Goal: Information Seeking & Learning: Learn about a topic

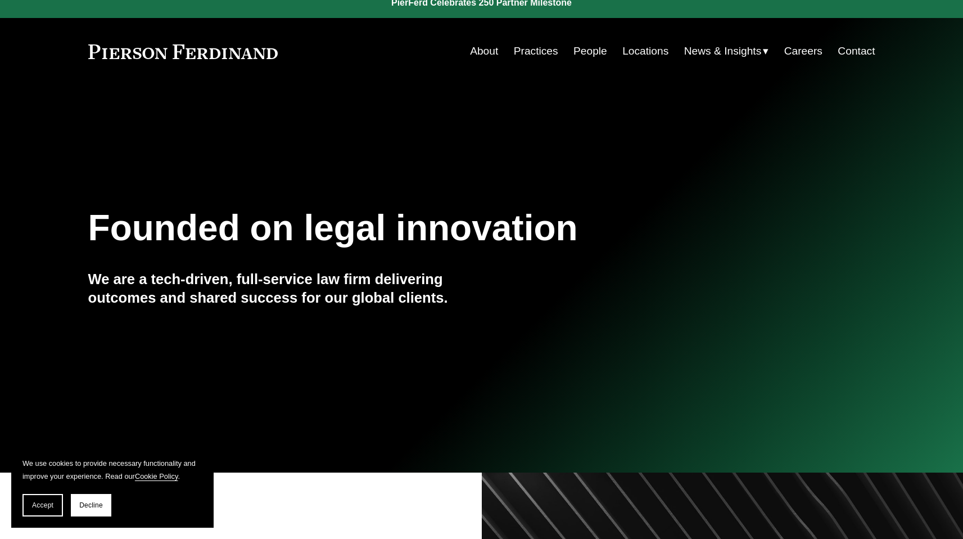
scroll to position [16, 0]
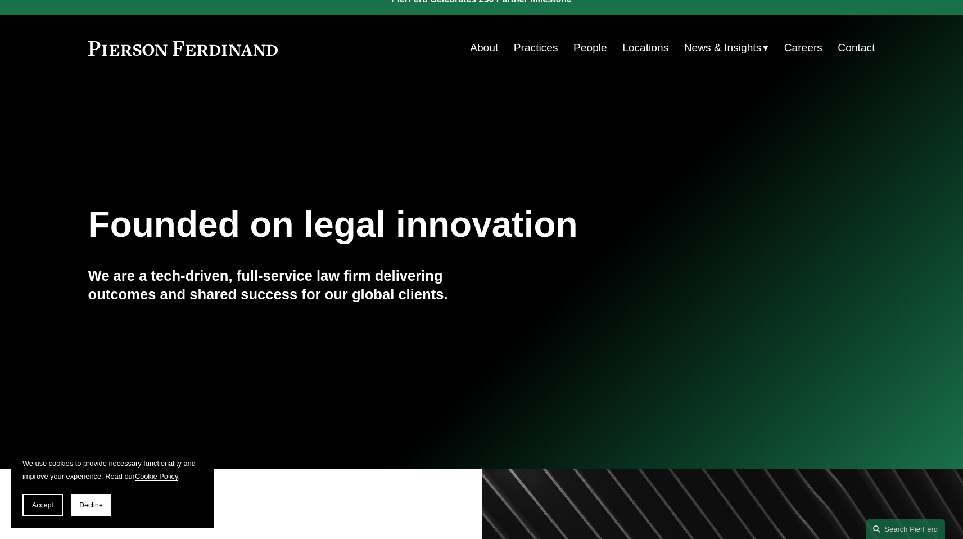
click at [483, 55] on link "About" at bounding box center [484, 47] width 28 height 21
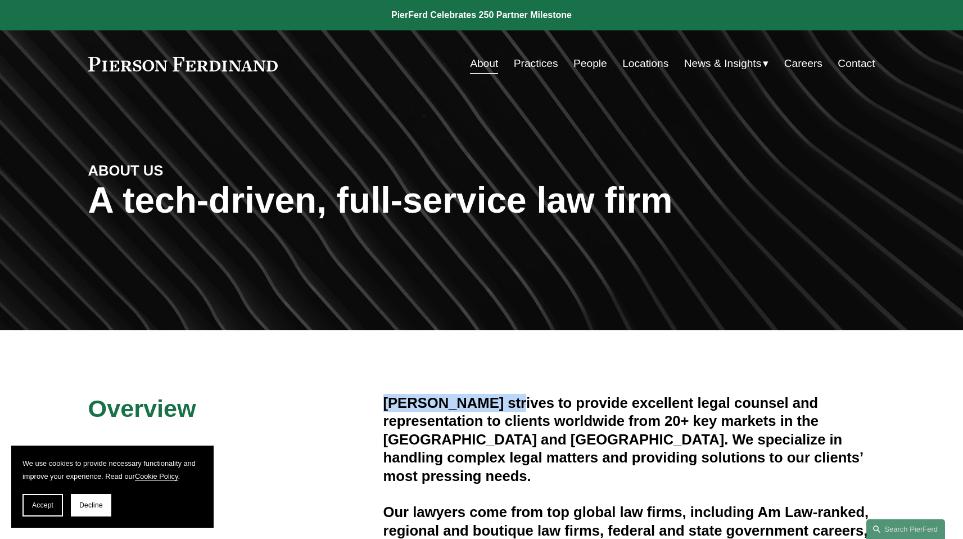
drag, startPoint x: 384, startPoint y: 402, endPoint x: 505, endPoint y: 399, distance: 121.5
click at [505, 399] on h4 "Pierson Ferdinand strives to provide excellent legal counsel and representation…" at bounding box center [629, 439] width 492 height 91
copy h4 "Pierson Ferdinand"
